Goal: Information Seeking & Learning: Learn about a topic

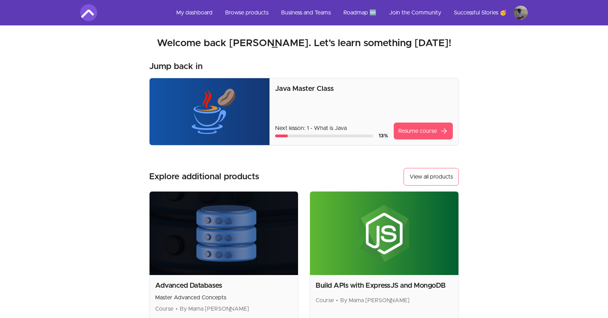
click at [425, 133] on link "Resume course arrow_forward" at bounding box center [423, 131] width 59 height 17
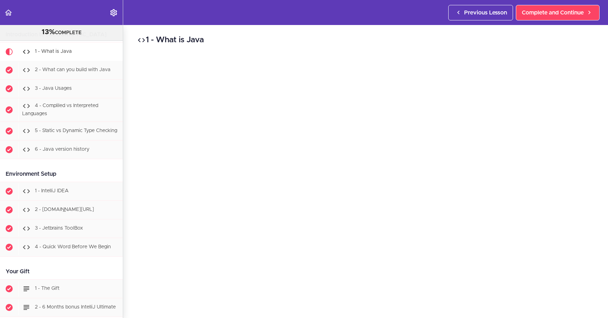
scroll to position [197, 0]
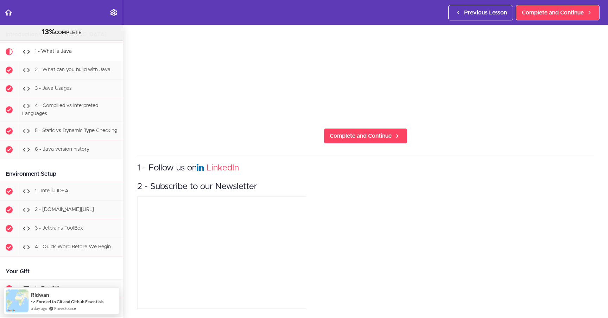
click at [127, 234] on section "Java Master Class 13% COMPLETE Course Intro 1 - Intro 2 - Practice Practice Pra…" at bounding box center [304, 171] width 608 height 293
click at [137, 257] on section "Java Master Class 13% COMPLETE Course Intro 1 - Intro 2 - Practice Practice Pra…" at bounding box center [304, 171] width 608 height 293
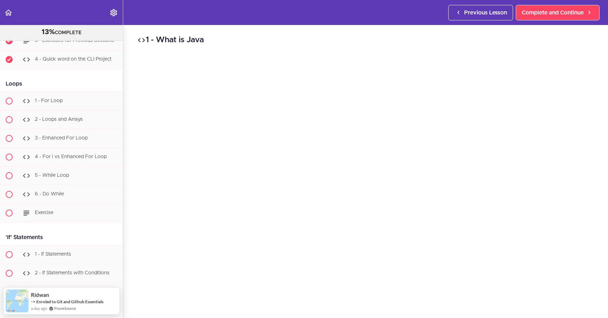
scroll to position [1049, 0]
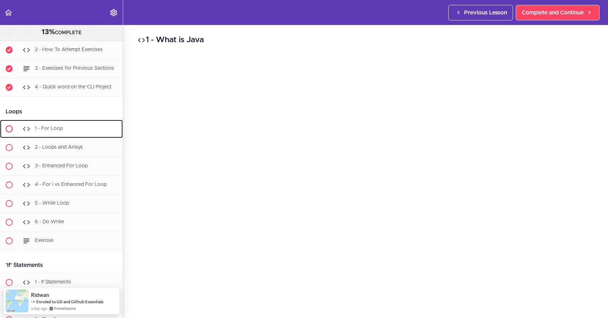
click at [75, 138] on link "1 - For Loop" at bounding box center [61, 129] width 123 height 18
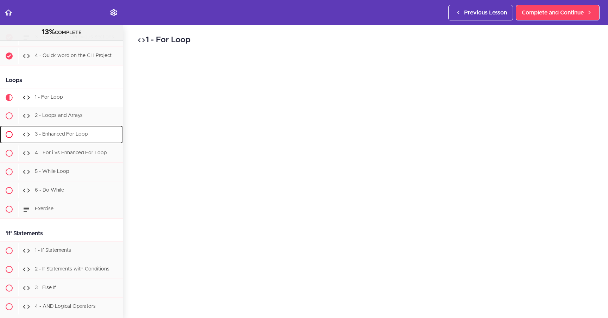
click at [79, 135] on ul "1 - For Loop 2 - Loops and Arrays 3 - Enhanced For Loop" at bounding box center [61, 153] width 123 height 130
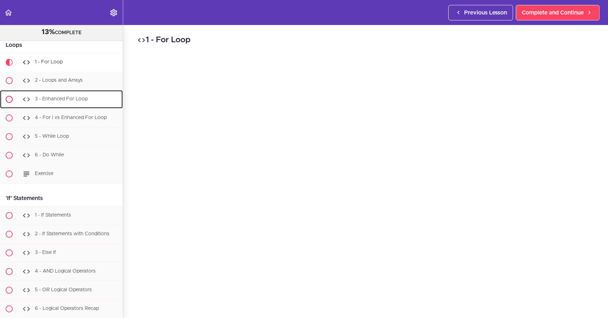
scroll to position [1117, 0]
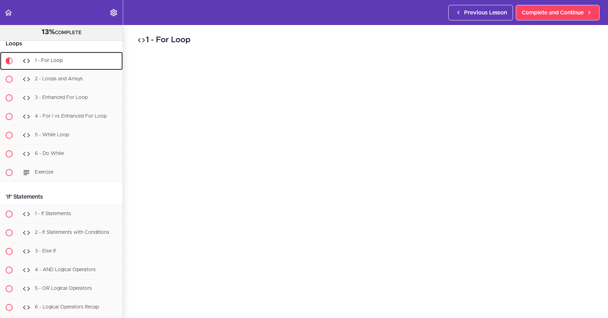
click at [61, 58] on span "1 - For Loop" at bounding box center [49, 60] width 28 height 5
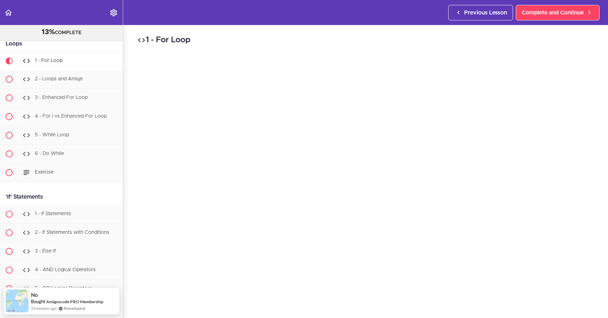
click at [364, 17] on header "Autoplay Autocomplete Previous Lesson Complete and Continue" at bounding box center [304, 12] width 608 height 25
